Goal: Task Accomplishment & Management: Manage account settings

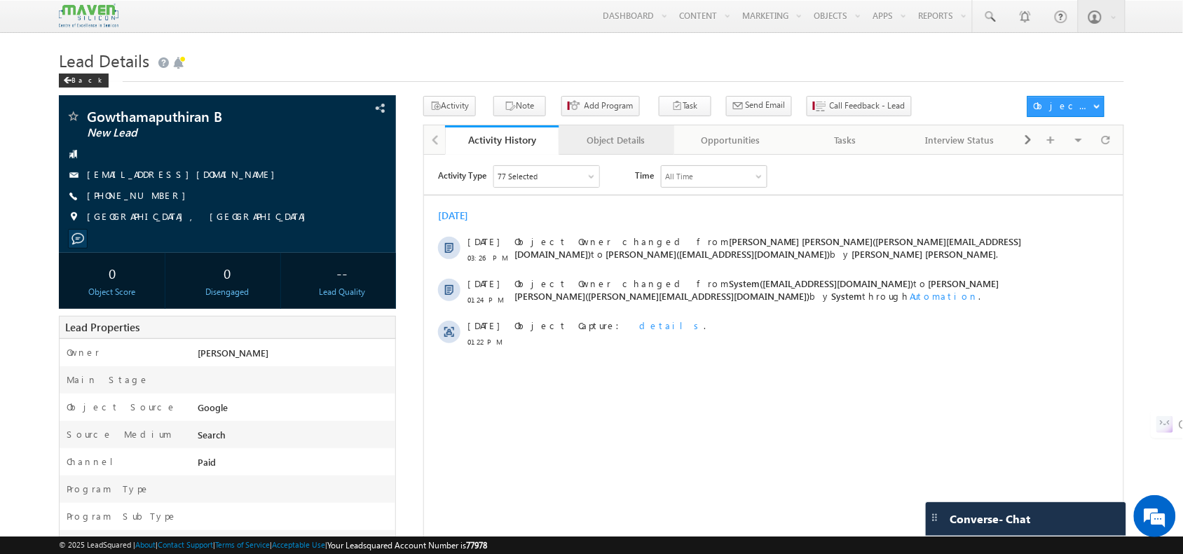
click at [667, 144] on link "Object Details" at bounding box center [616, 139] width 115 height 29
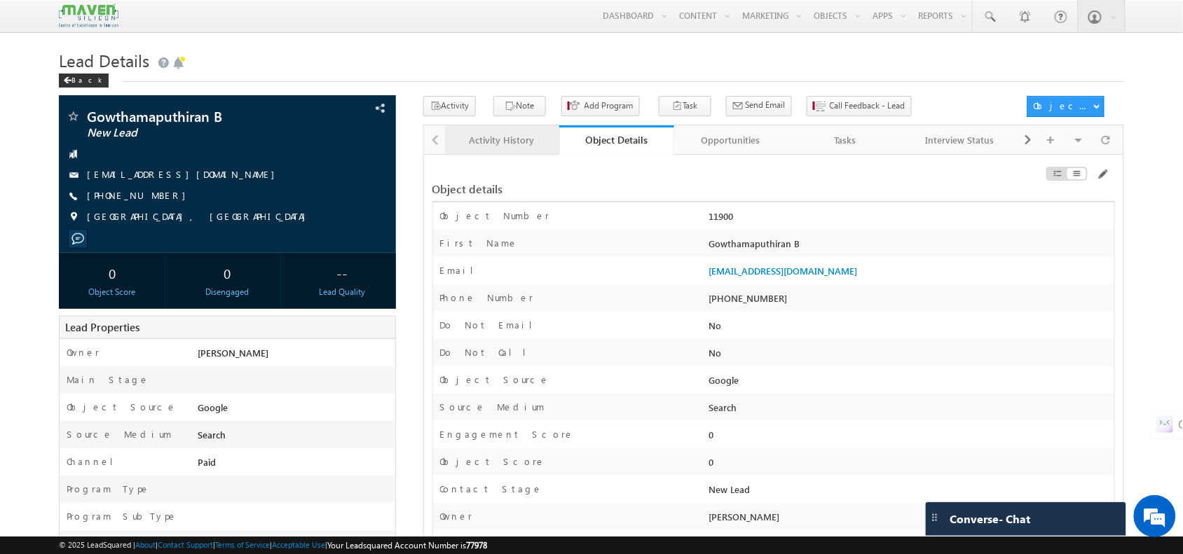
click at [499, 148] on div "Activity History" at bounding box center [501, 140] width 91 height 17
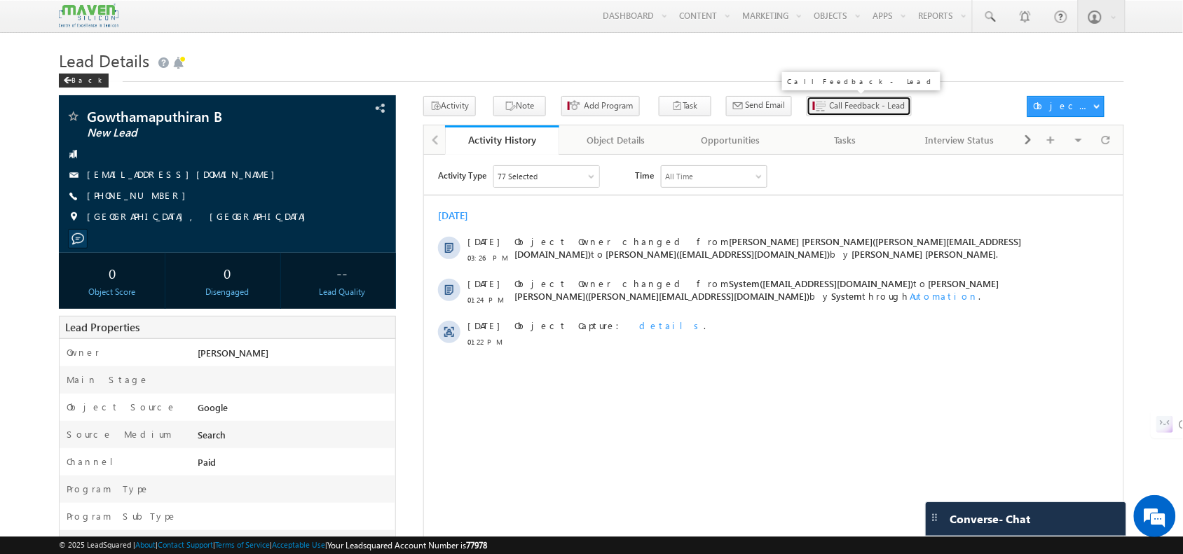
click at [829, 102] on span "Call Feedback - Lead" at bounding box center [867, 105] width 76 height 13
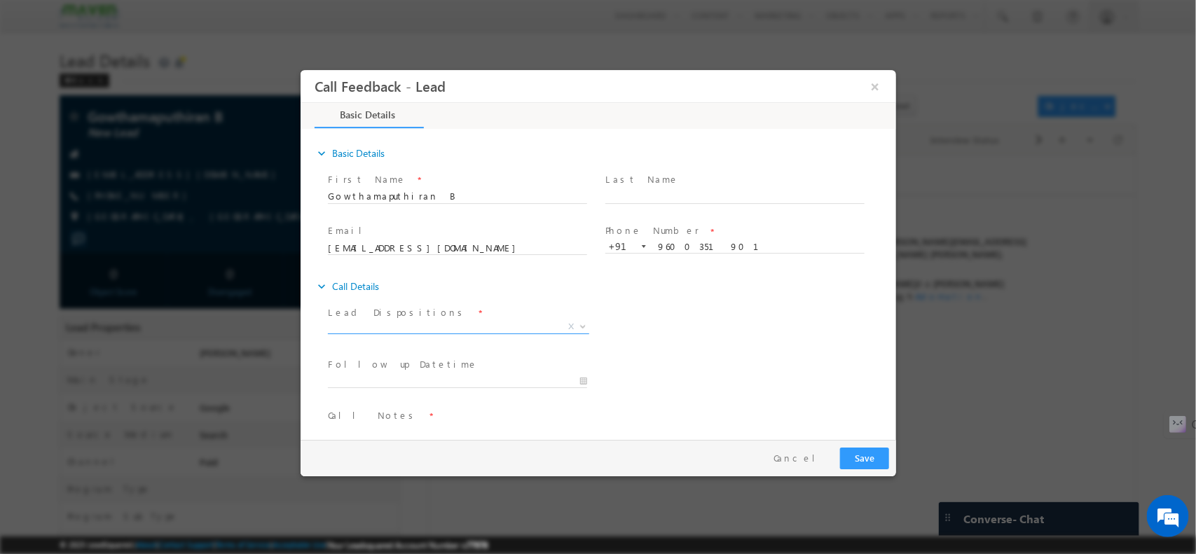
click at [419, 329] on span "X" at bounding box center [457, 326] width 261 height 14
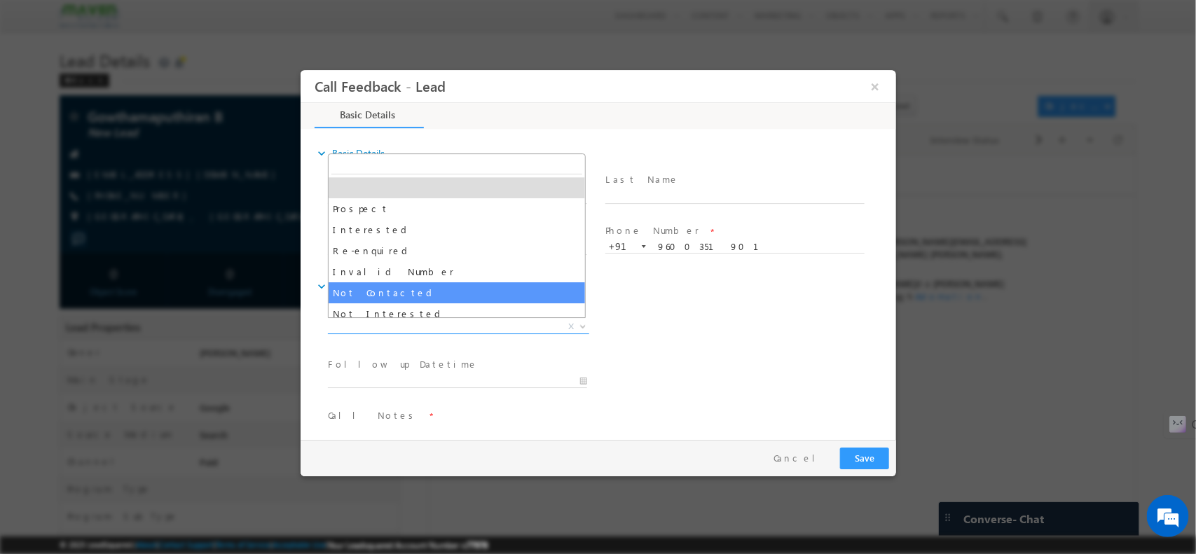
select select "Not Contacted"
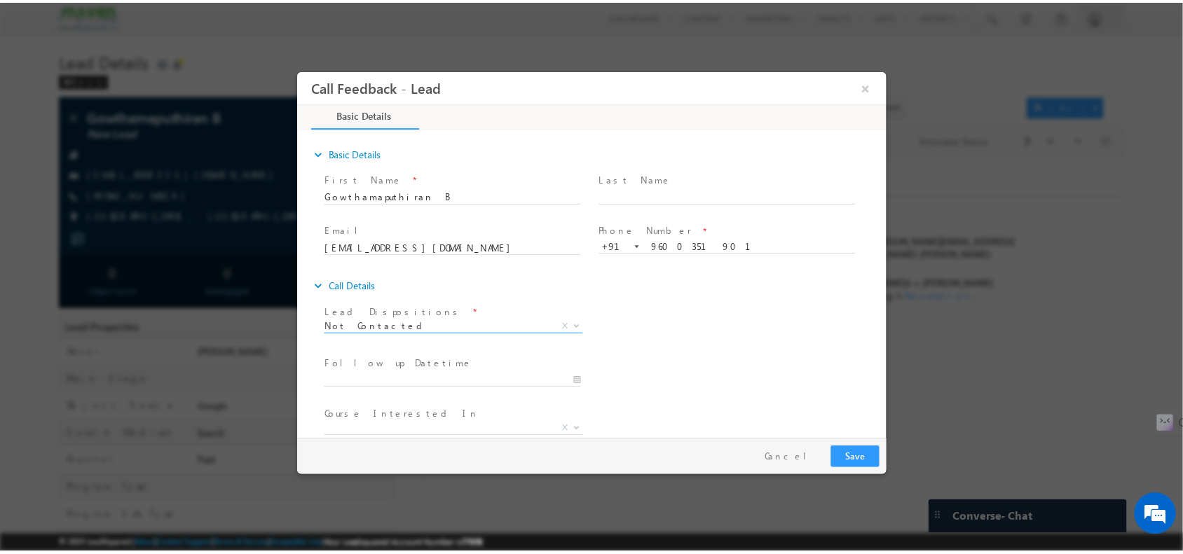
scroll to position [75, 0]
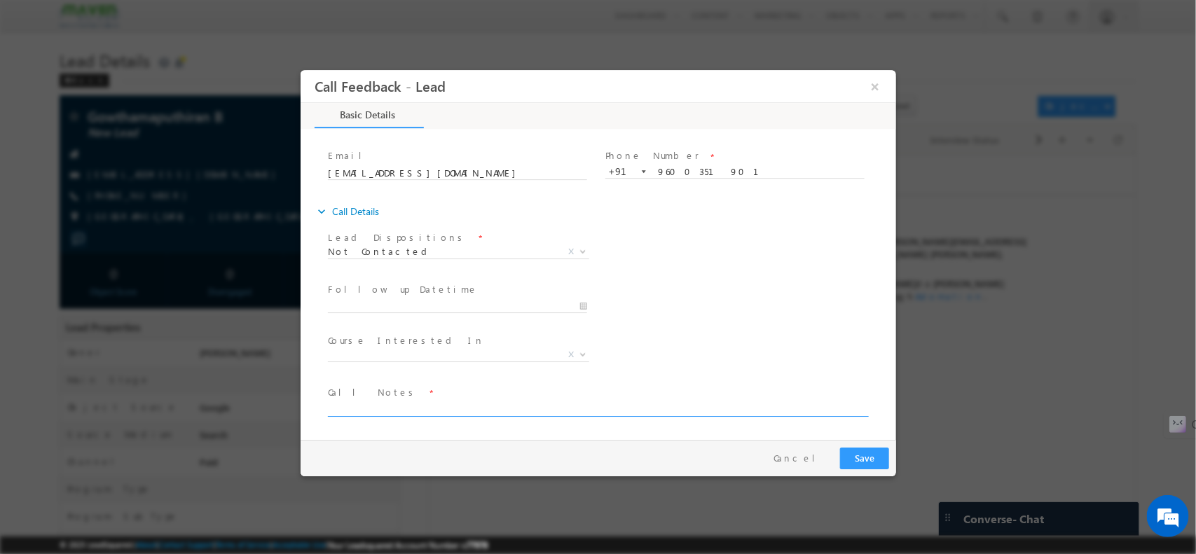
click at [421, 402] on textarea at bounding box center [596, 408] width 539 height 16
type textarea "NPU /"
click at [885, 462] on button "Save" at bounding box center [863, 458] width 49 height 22
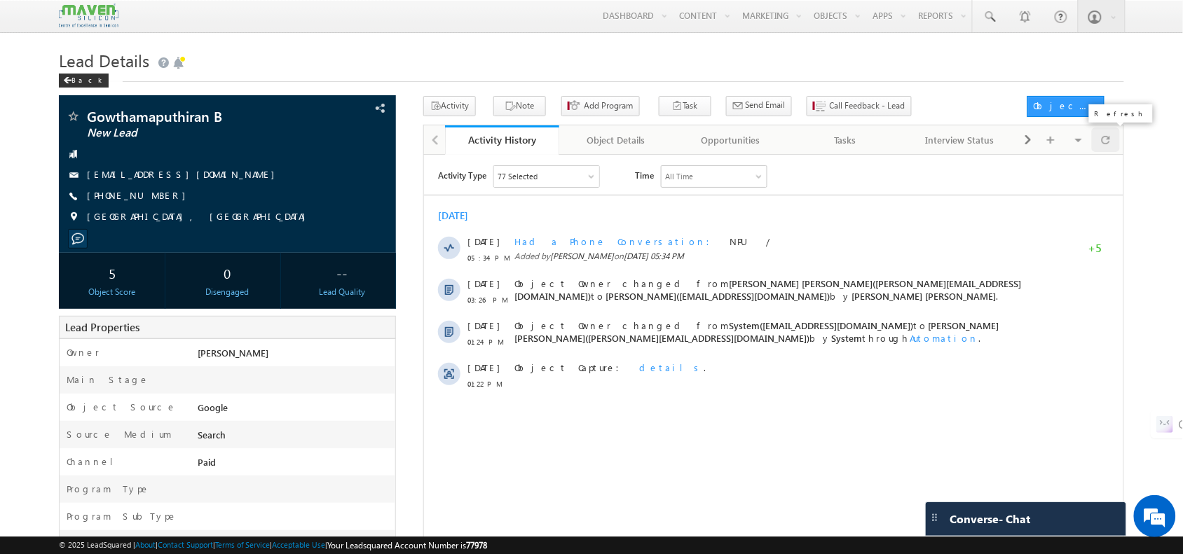
click at [1105, 145] on span at bounding box center [1105, 140] width 8 height 25
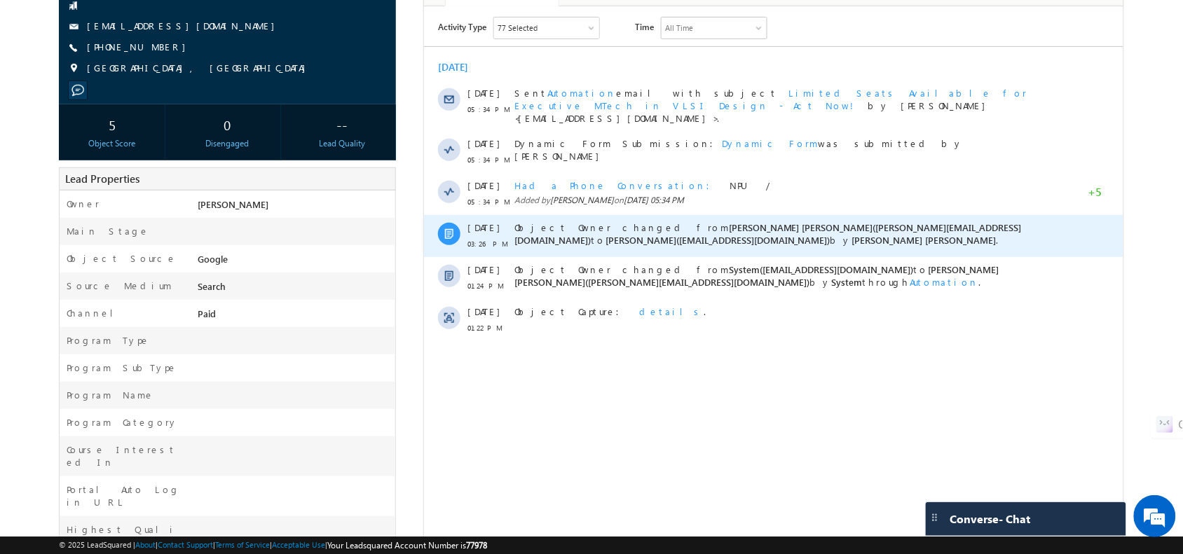
scroll to position [0, 0]
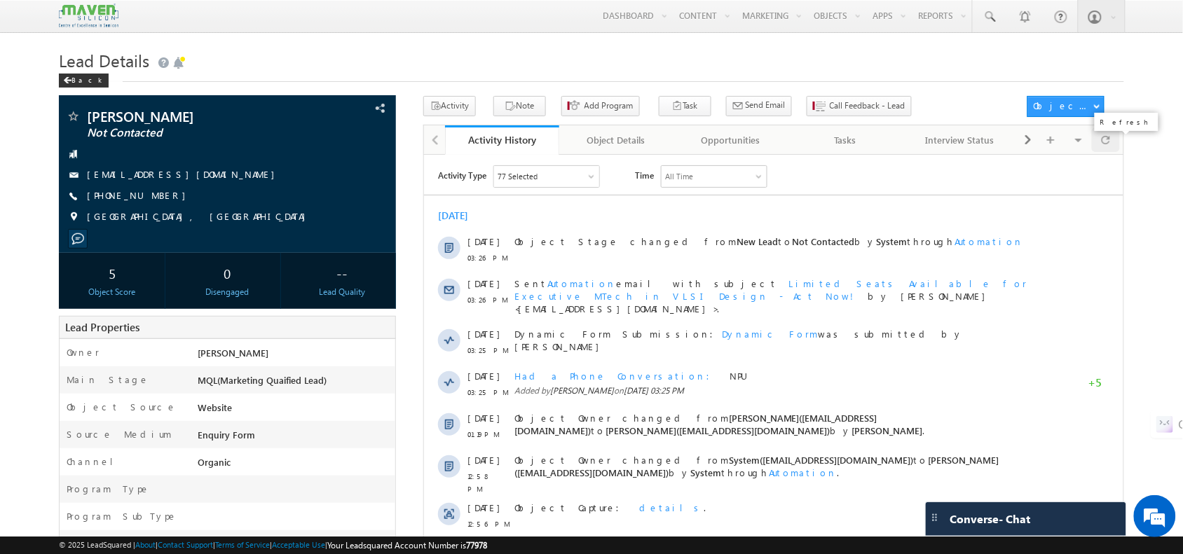
click at [1112, 149] on div at bounding box center [1104, 140] width 27 height 25
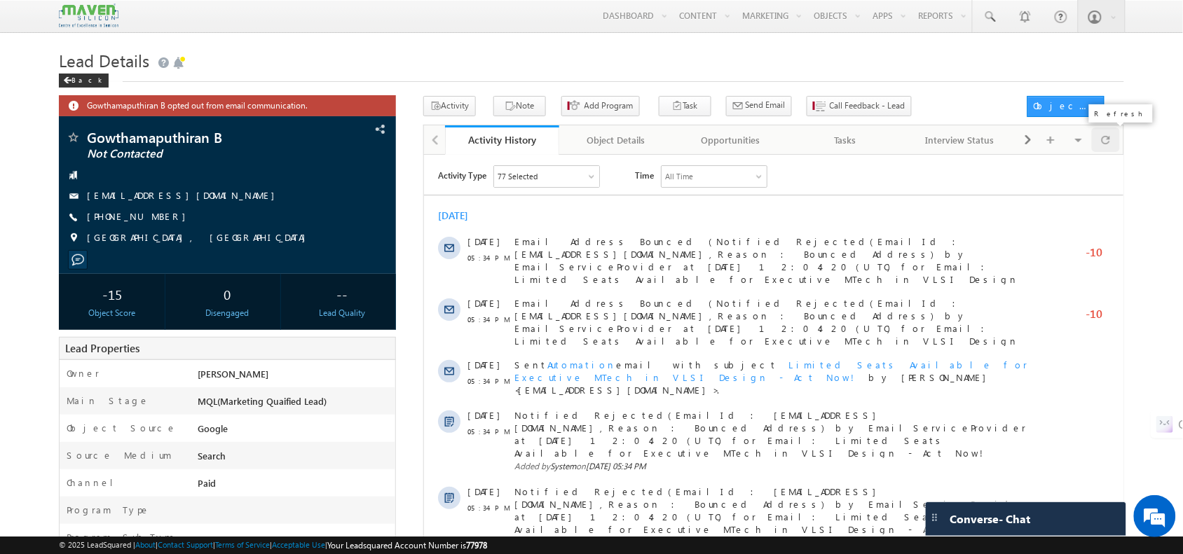
click at [1111, 137] on div at bounding box center [1104, 140] width 27 height 25
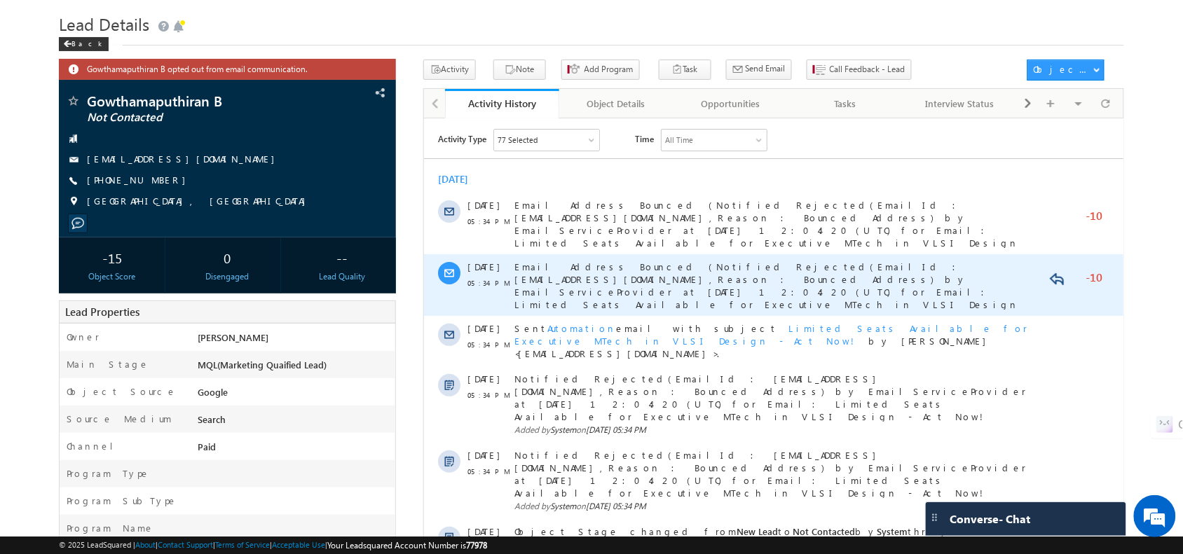
scroll to position [36, 0]
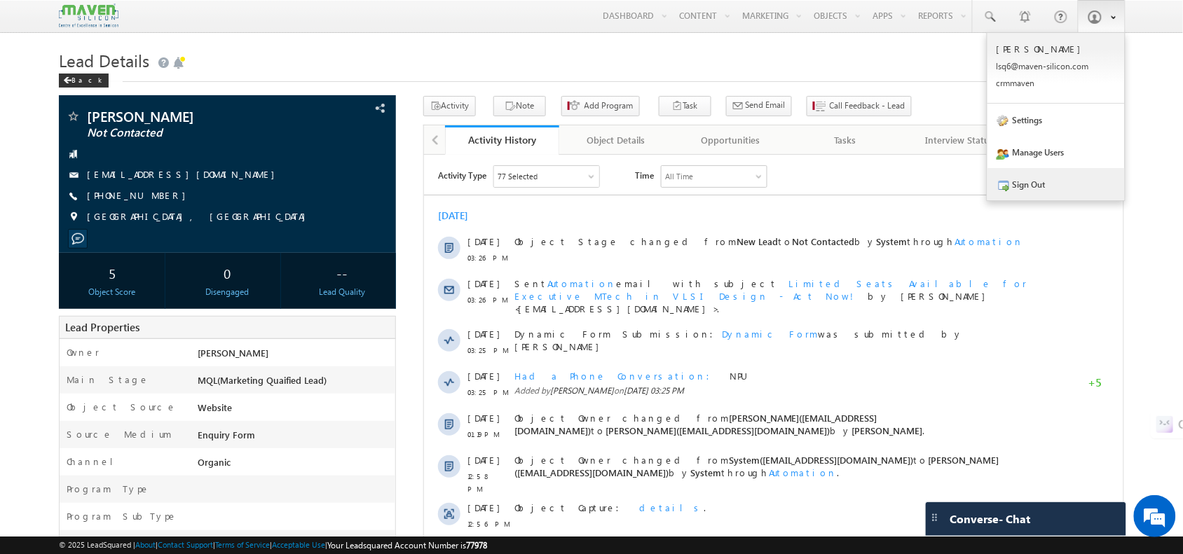
click at [1058, 172] on link "Sign Out" at bounding box center [1055, 184] width 137 height 32
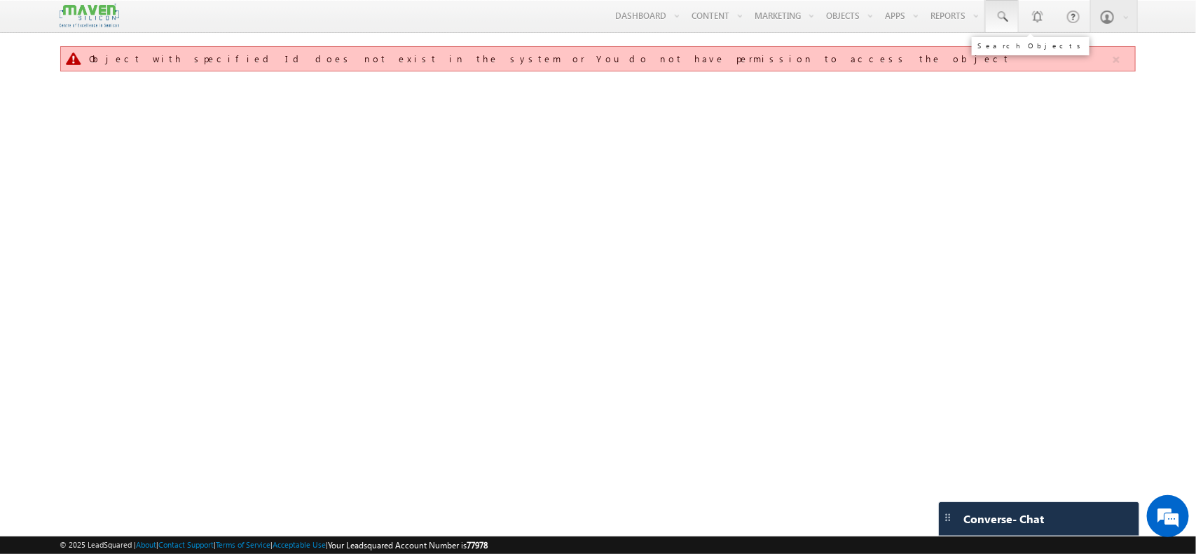
click at [995, 18] on span at bounding box center [1002, 17] width 14 height 14
paste input "[EMAIL_ADDRESS][DOMAIN_NAME]"
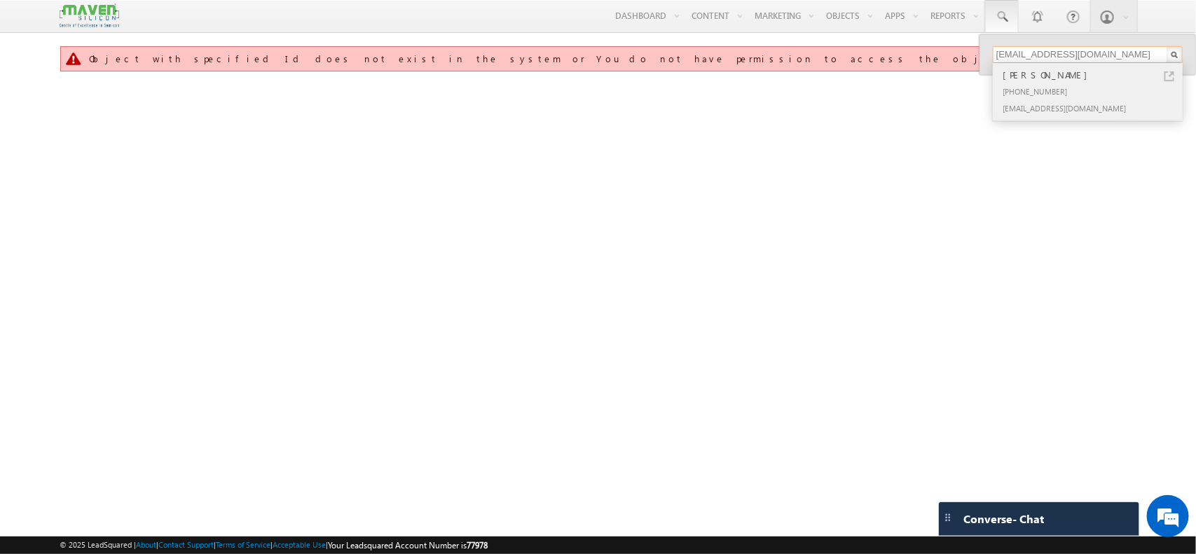
type input "[EMAIL_ADDRESS][DOMAIN_NAME]"
click at [1016, 83] on div "[PHONE_NUMBER]" at bounding box center [1094, 91] width 188 height 17
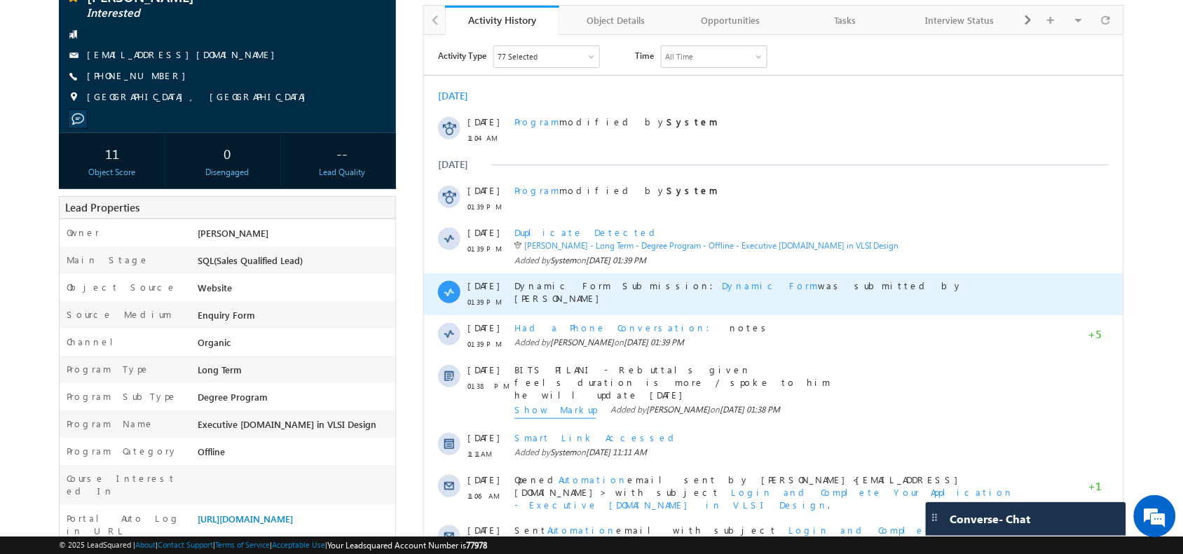
scroll to position [177, 0]
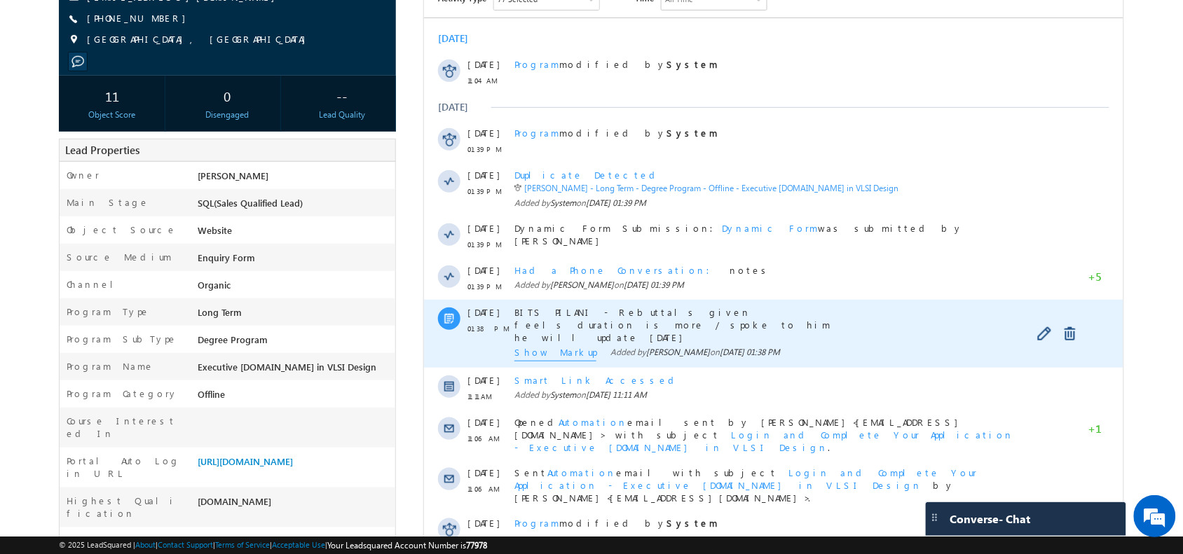
click at [531, 363] on div "BITS PILANI - Rebuttals given feels duration is more / spoke to him he will upd…" at bounding box center [771, 334] width 514 height 68
click at [540, 354] on span "Show Markup" at bounding box center [555, 353] width 82 height 15
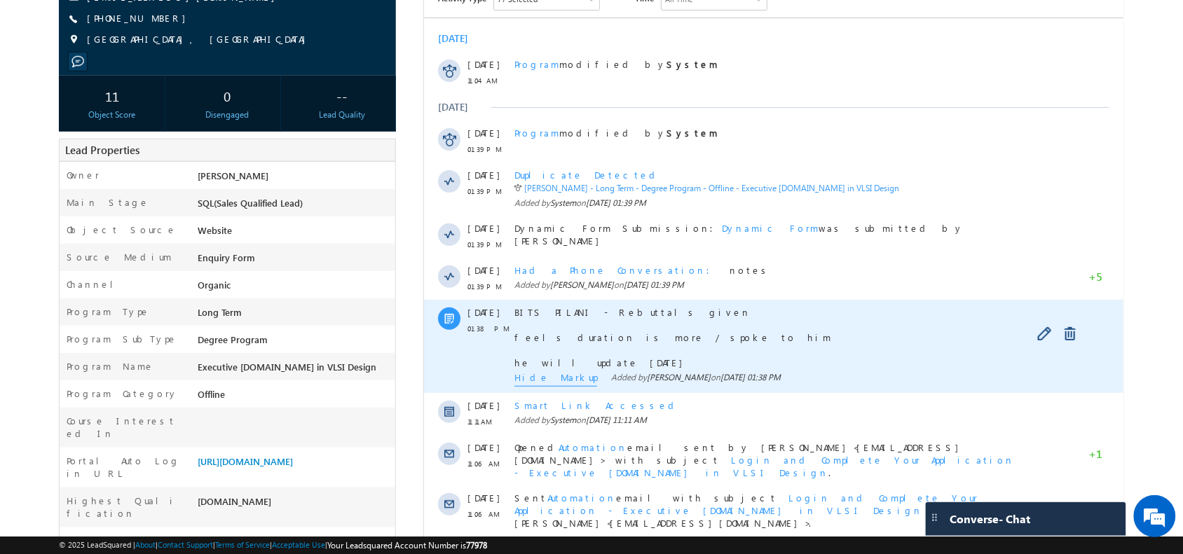
scroll to position [0, 0]
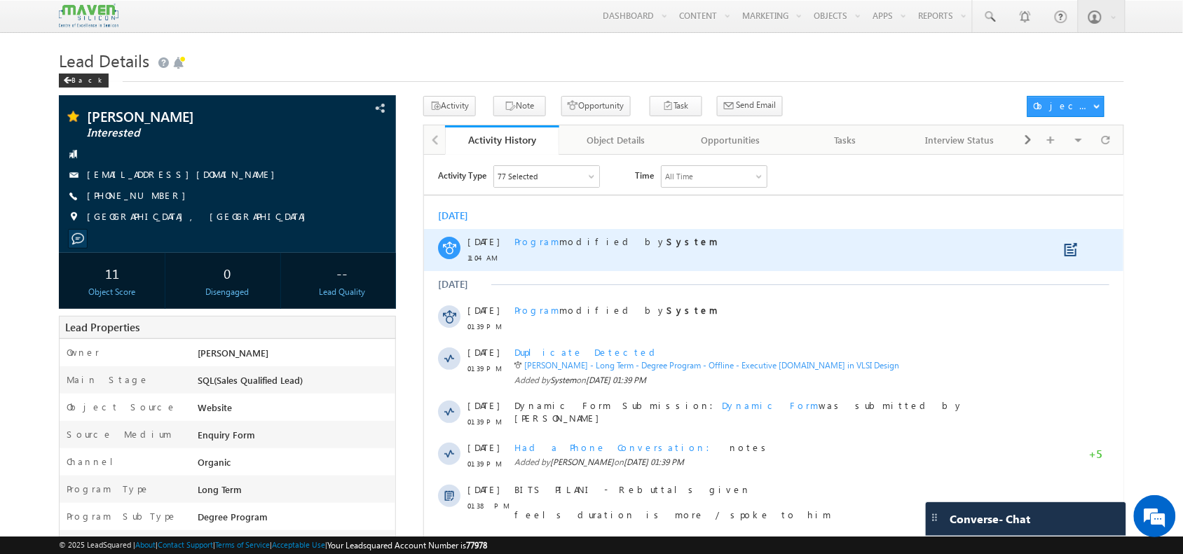
click at [521, 240] on span "Program" at bounding box center [536, 241] width 45 height 12
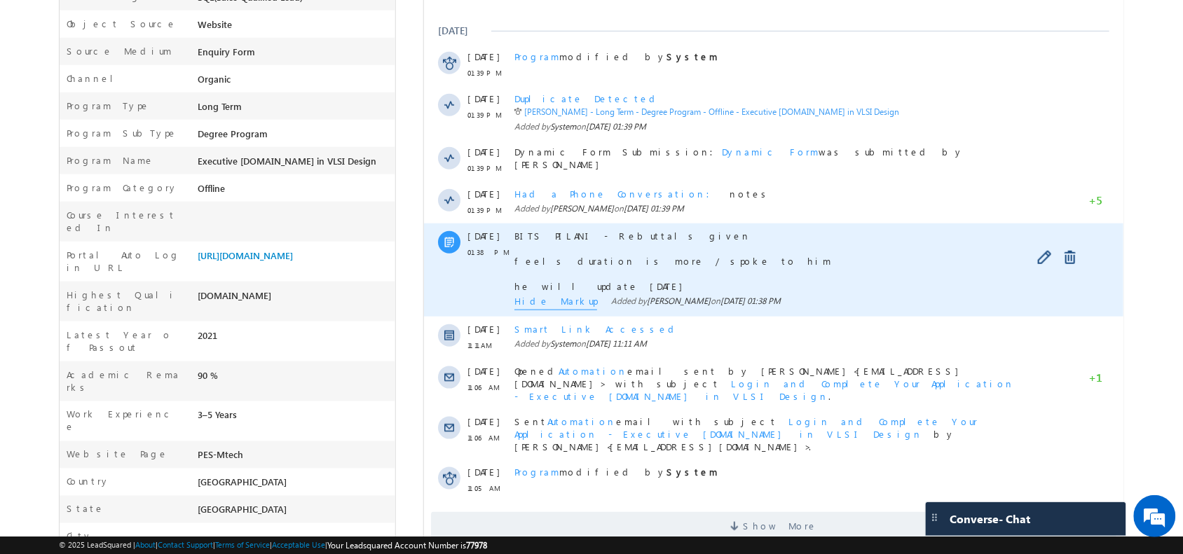
scroll to position [384, 0]
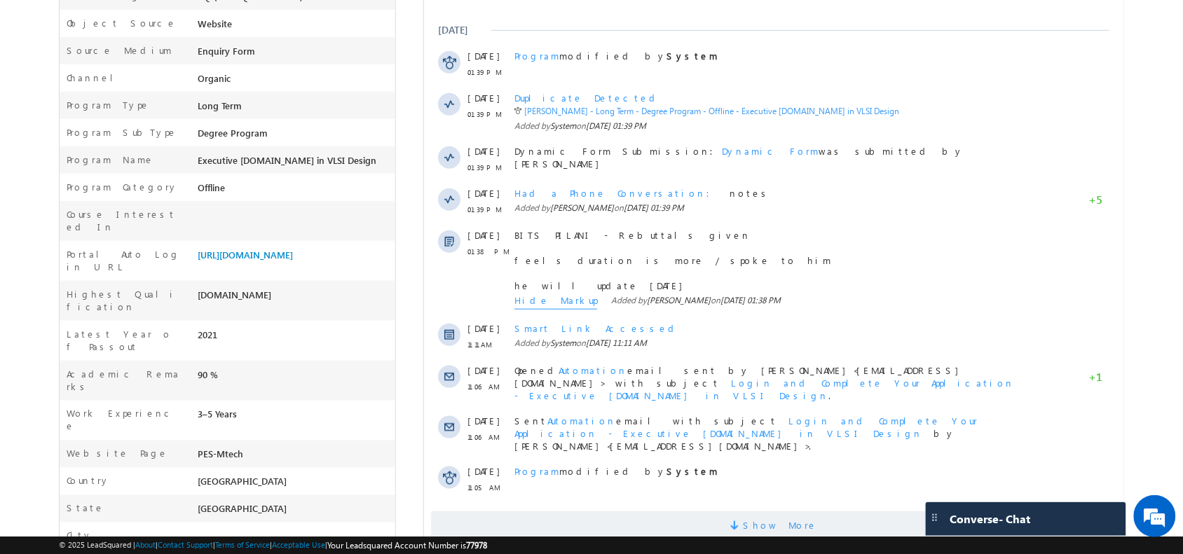
click at [630, 511] on span "Show More" at bounding box center [772, 525] width 685 height 28
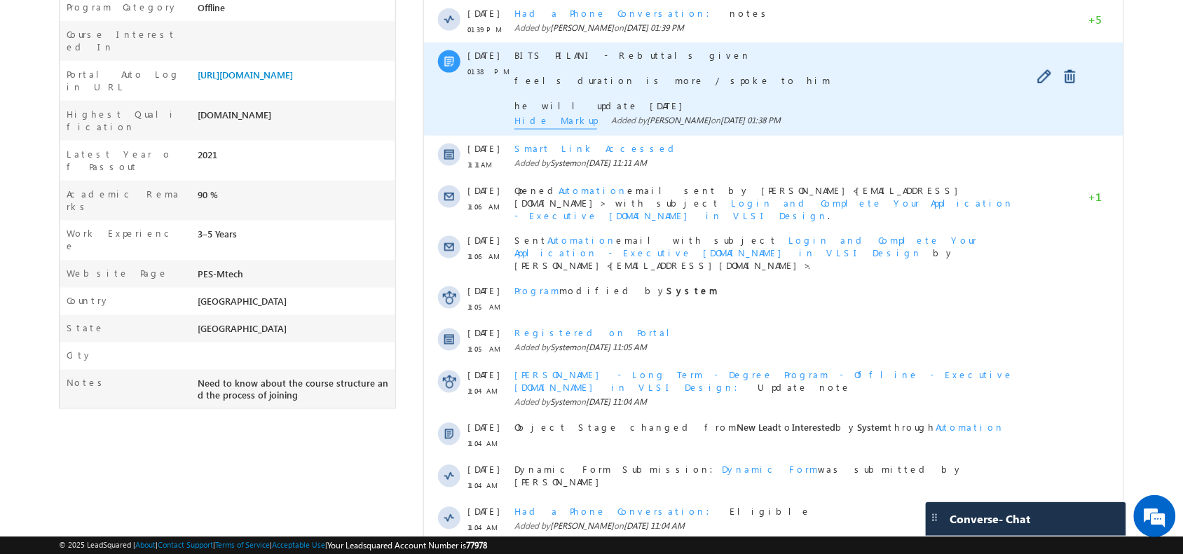
scroll to position [0, 0]
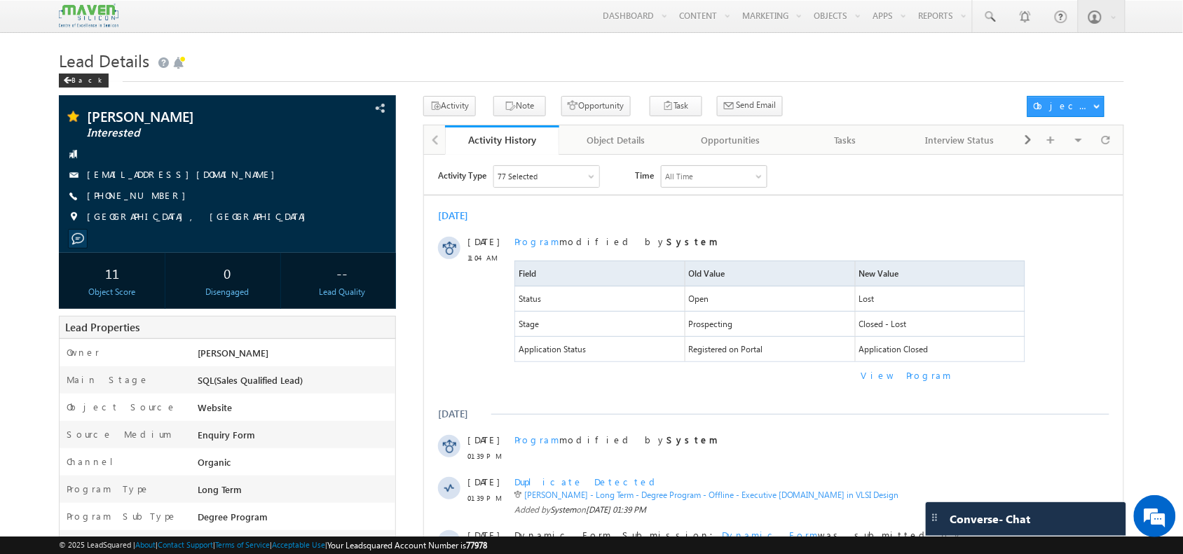
click at [1114, 151] on div at bounding box center [1104, 140] width 27 height 25
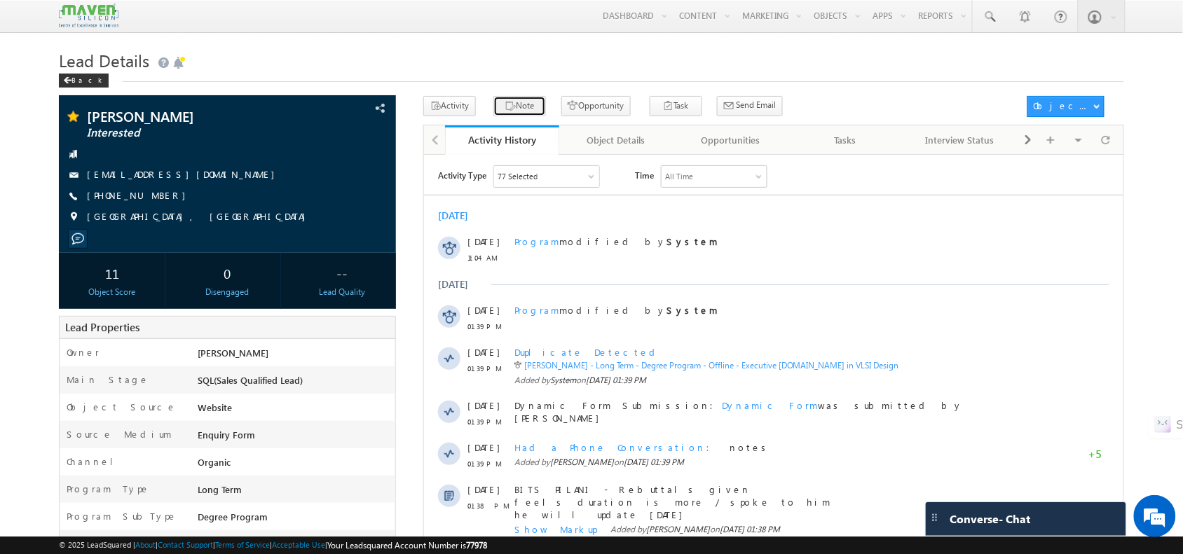
click at [520, 116] on button "Note" at bounding box center [519, 106] width 53 height 20
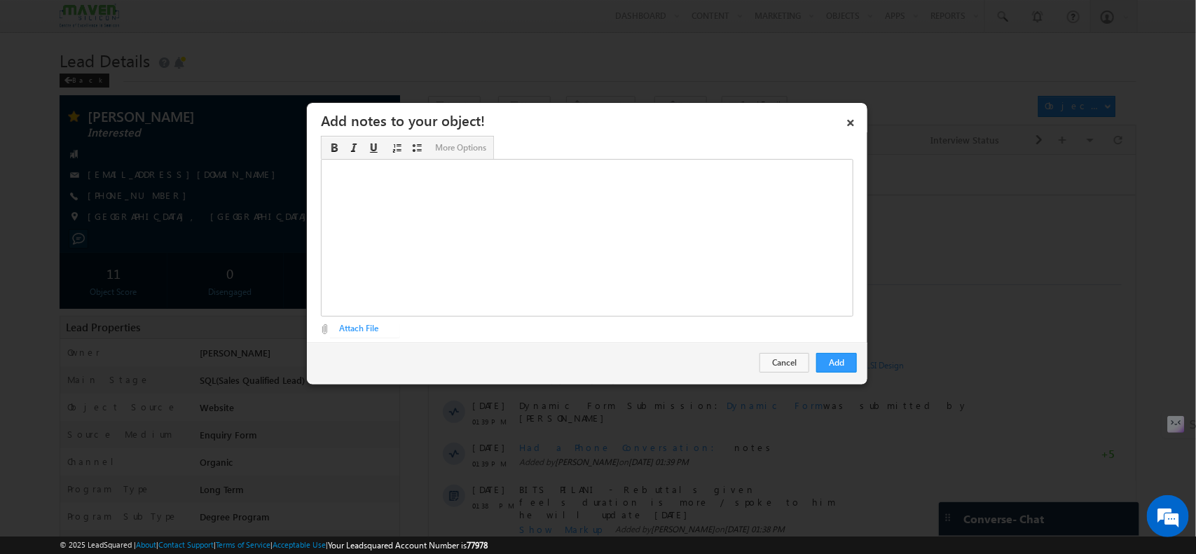
click at [657, 228] on div "Rich Text Editor, Description-inline-editor-div" at bounding box center [587, 238] width 532 height 158
click at [413, 172] on div "saying 2 nd year ​" at bounding box center [587, 238] width 532 height 158
click at [425, 175] on div "saying next year ​" at bounding box center [587, 238] width 532 height 158
click at [839, 366] on button "Add" at bounding box center [836, 363] width 41 height 20
